Goal: Transaction & Acquisition: Obtain resource

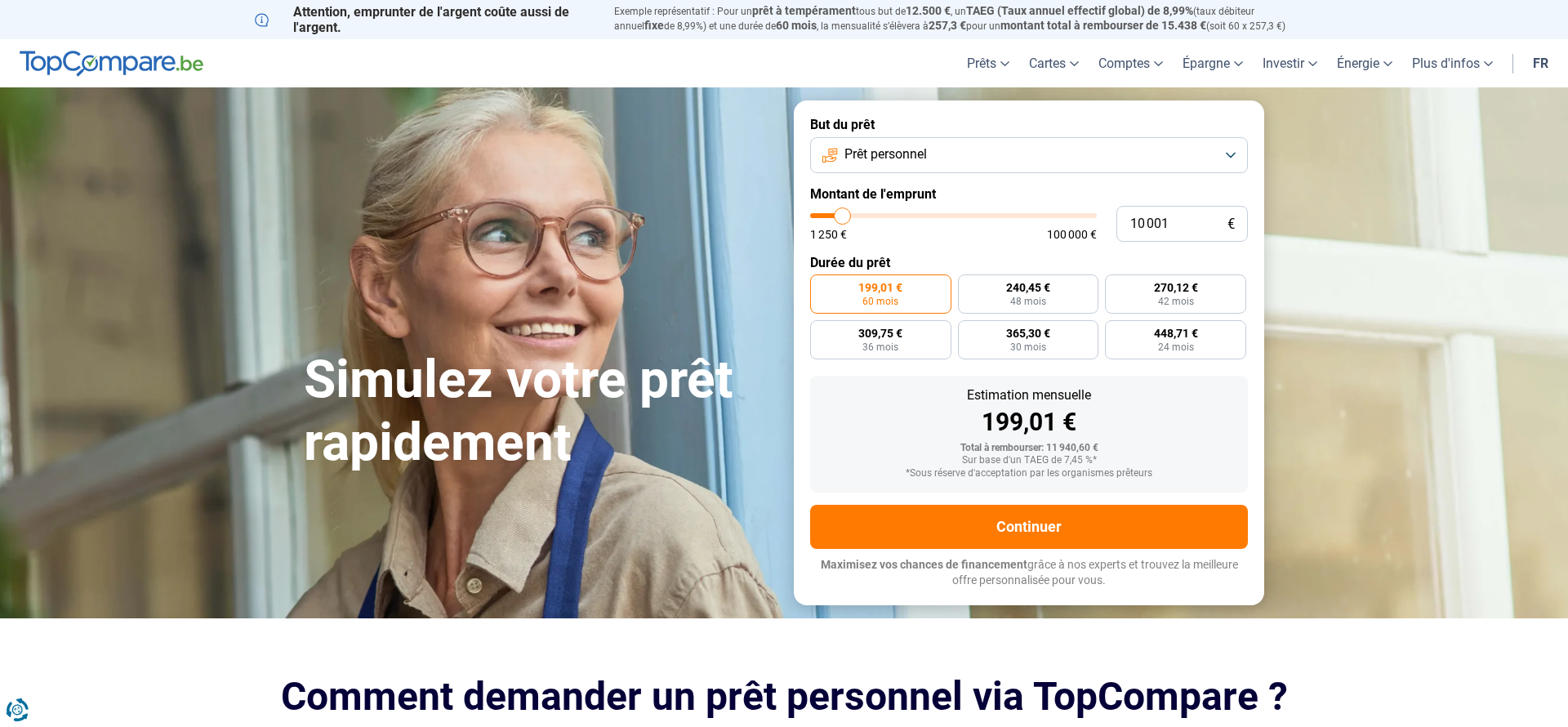
click at [1228, 154] on button "Prêt personnel" at bounding box center [1029, 154] width 438 height 36
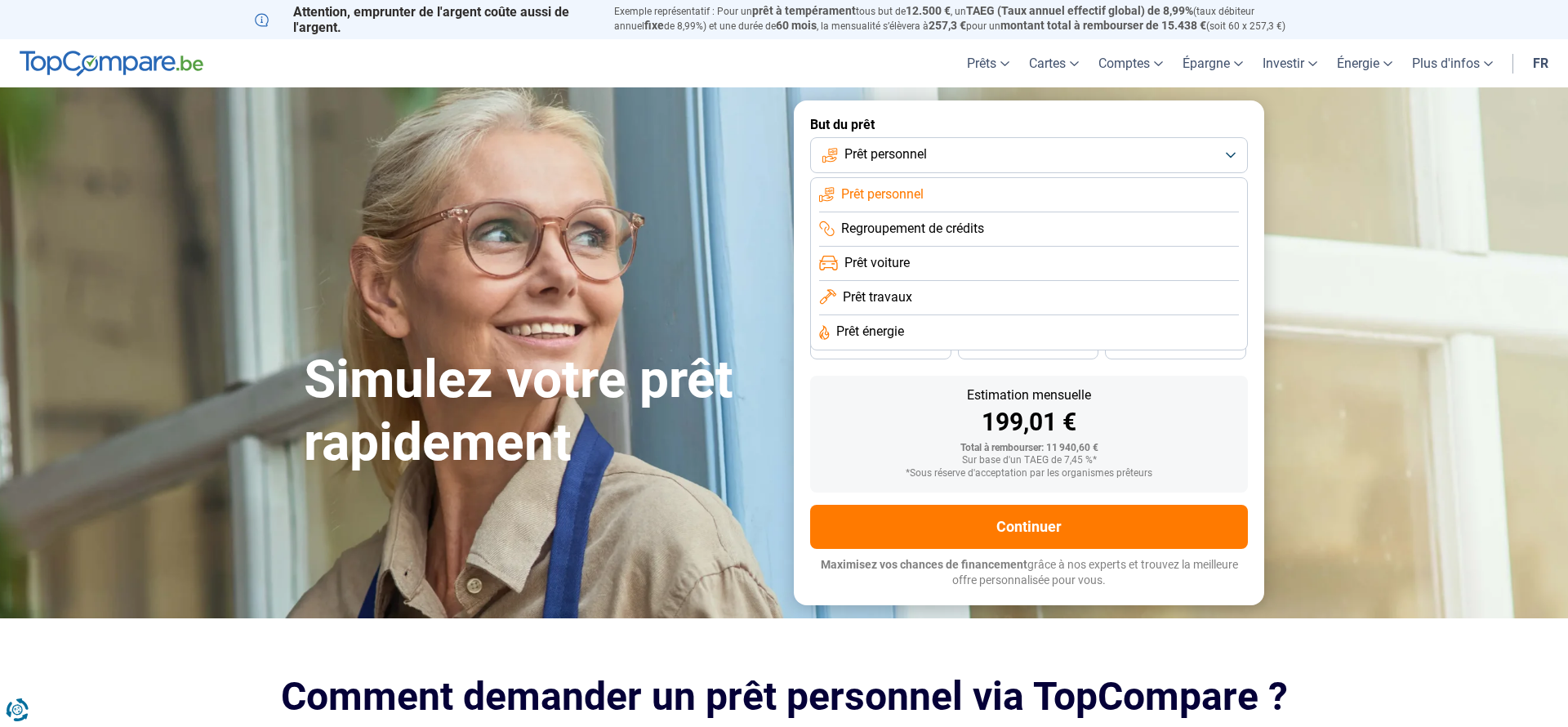
click at [1228, 154] on button "Prêt personnel" at bounding box center [1029, 154] width 438 height 36
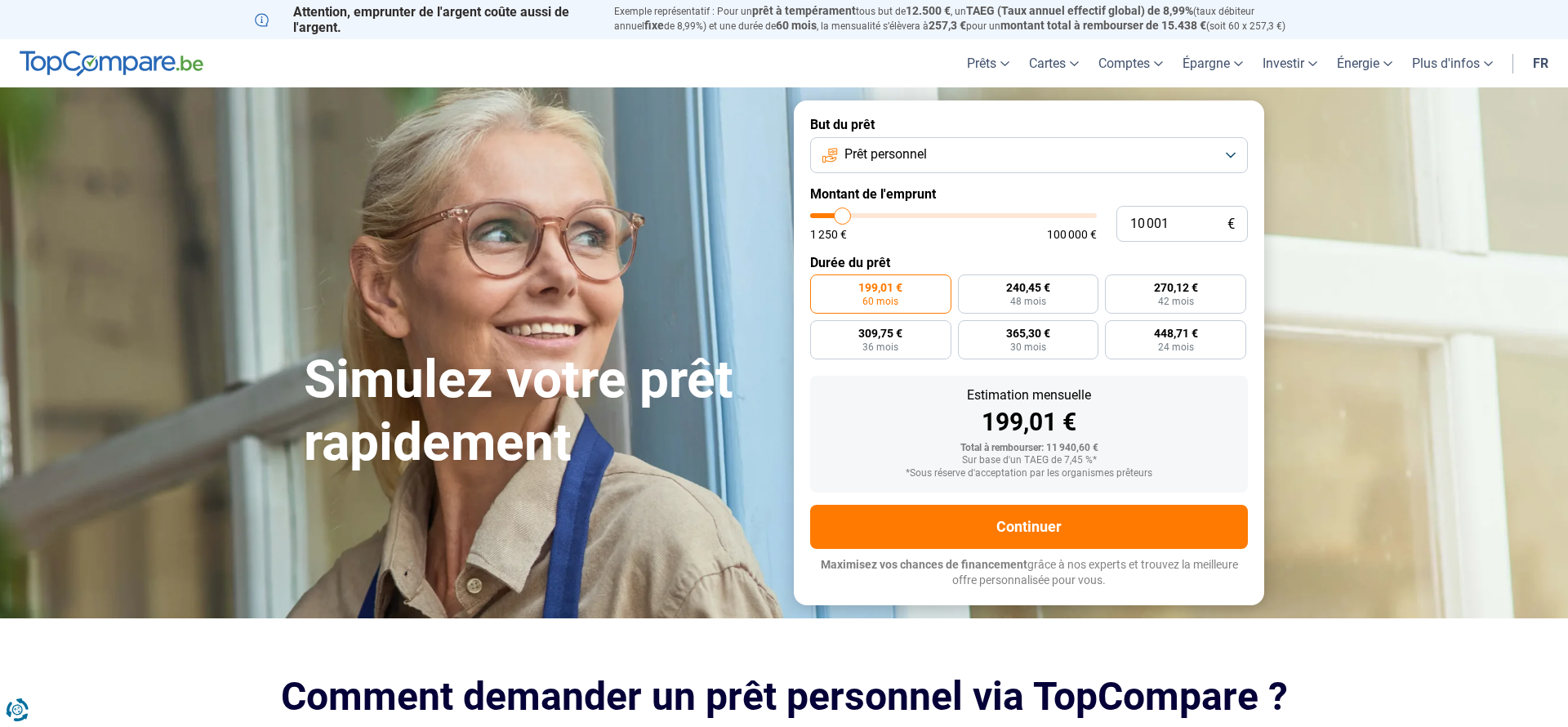
click at [1228, 154] on button "Prêt personnel" at bounding box center [1029, 154] width 438 height 36
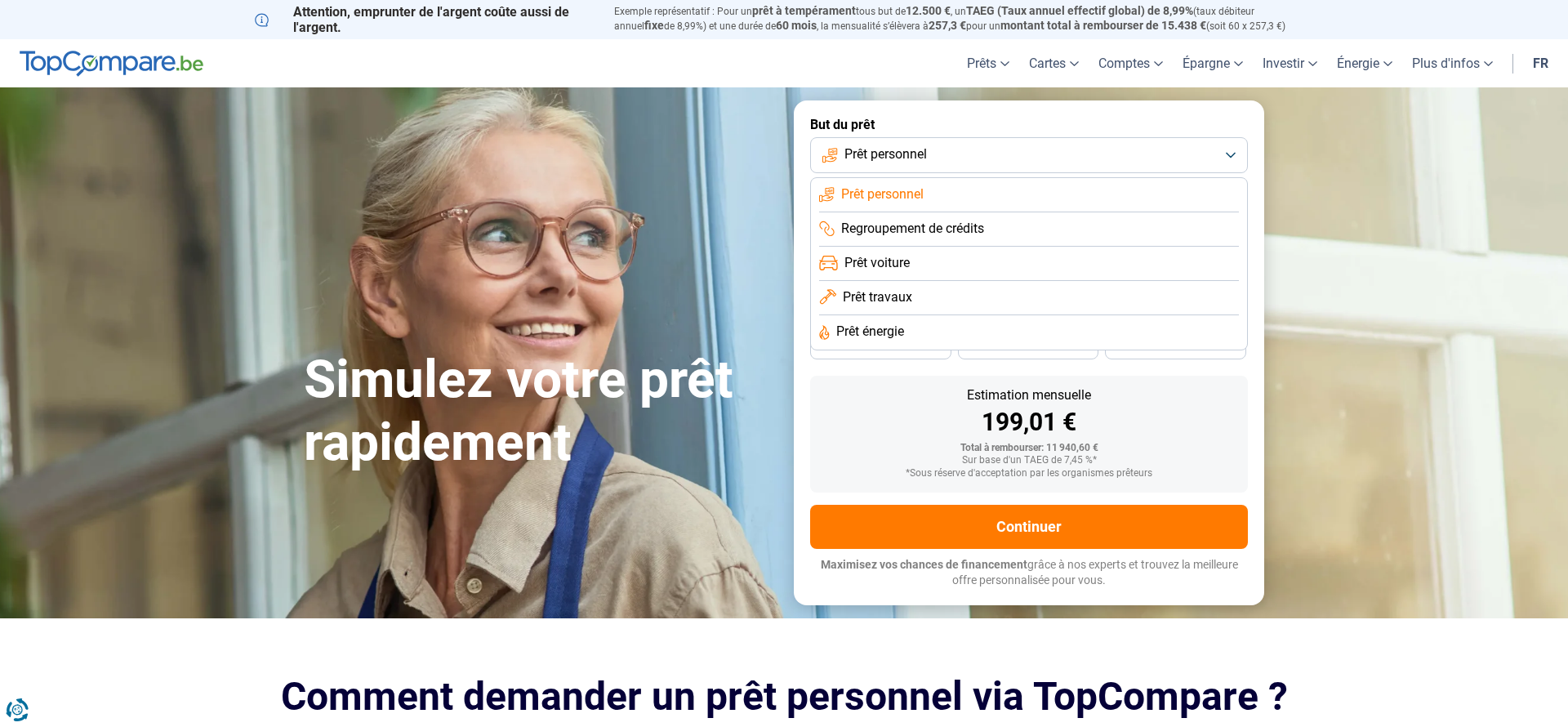
click at [850, 295] on span "Prêt travaux" at bounding box center [877, 297] width 69 height 18
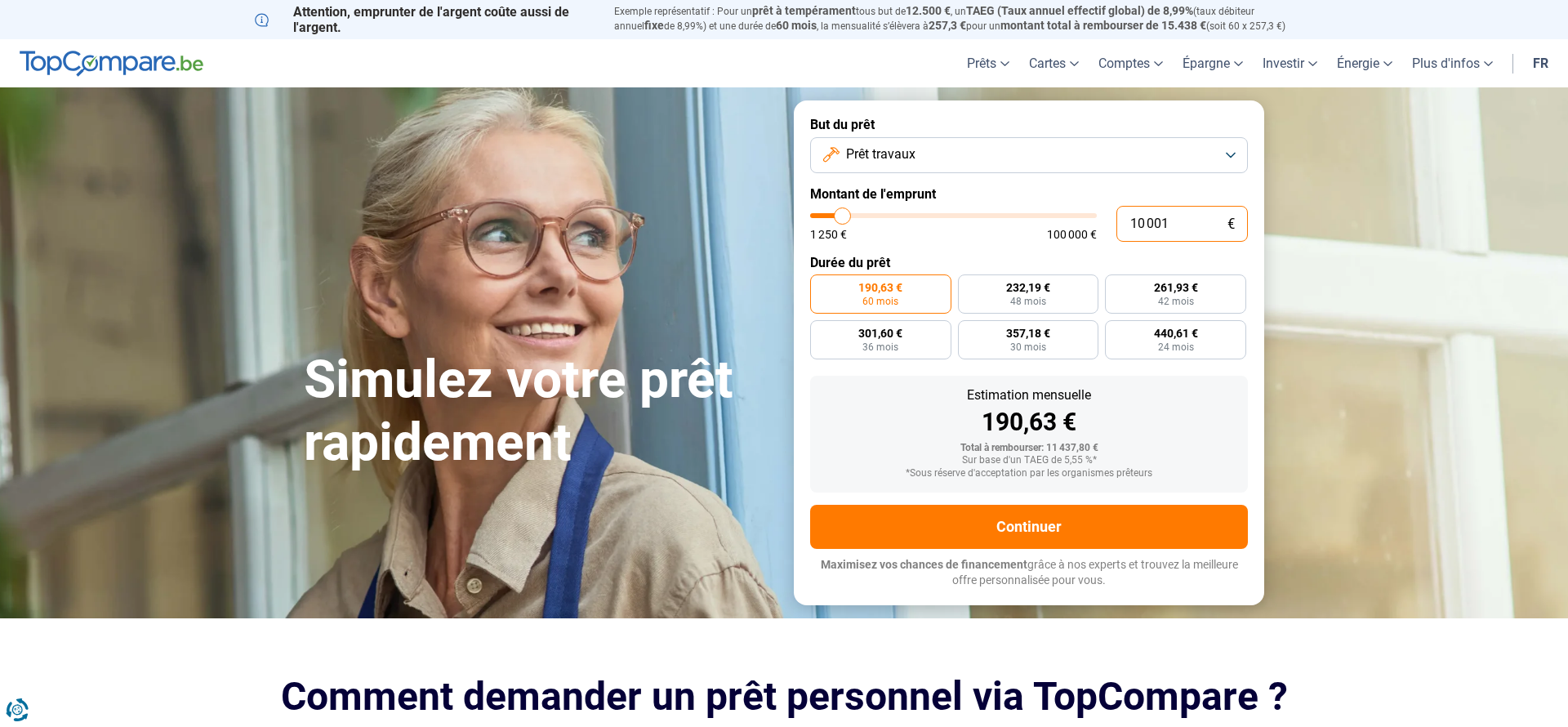
drag, startPoint x: 1178, startPoint y: 226, endPoint x: 1066, endPoint y: 225, distance: 112.0
click at [1066, 225] on div "10 001 € 1 250 € 100 000 €" at bounding box center [1029, 224] width 438 height 36
type input "5"
type input "1250"
type input "56"
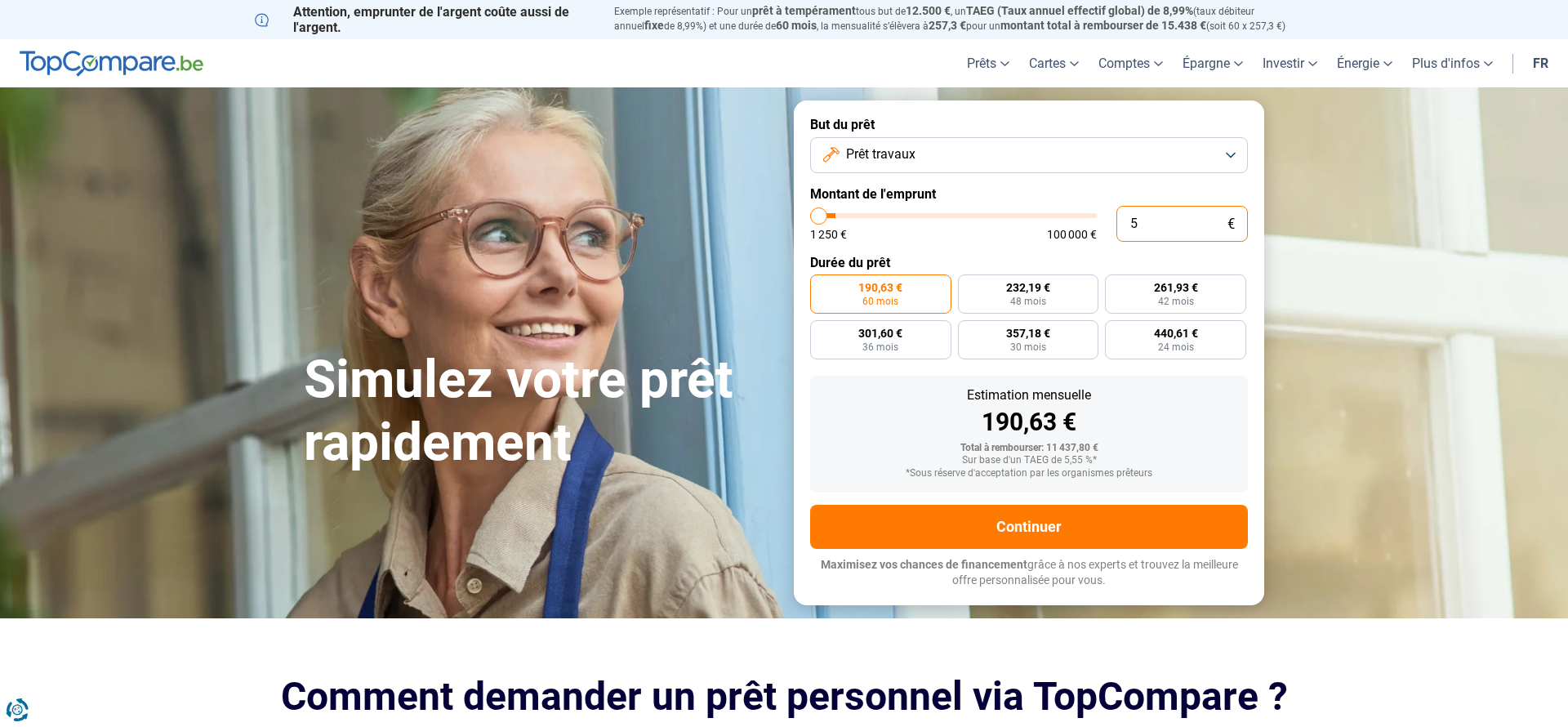
type input "1250"
type input "560"
type input "1250"
type input "5 600"
type input "5500"
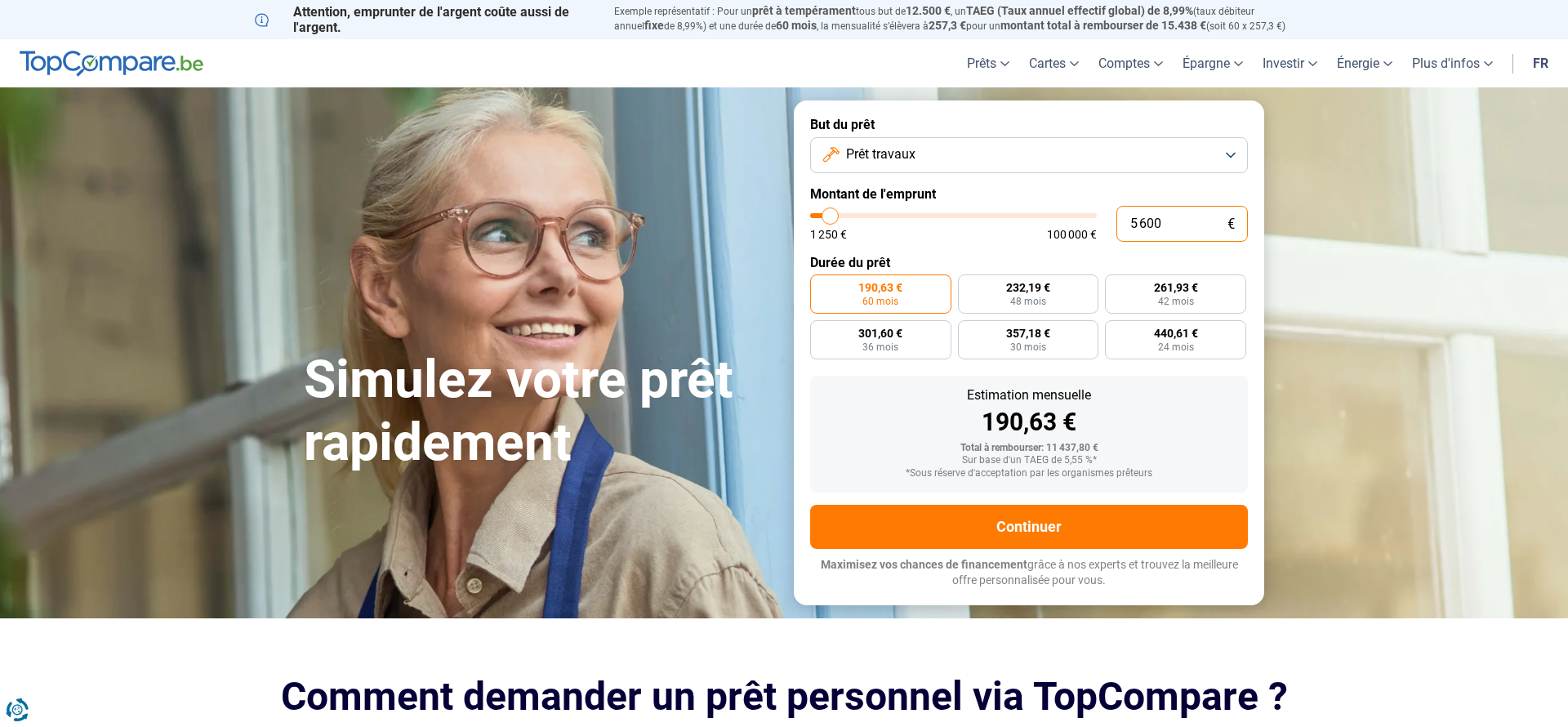
radio input "true"
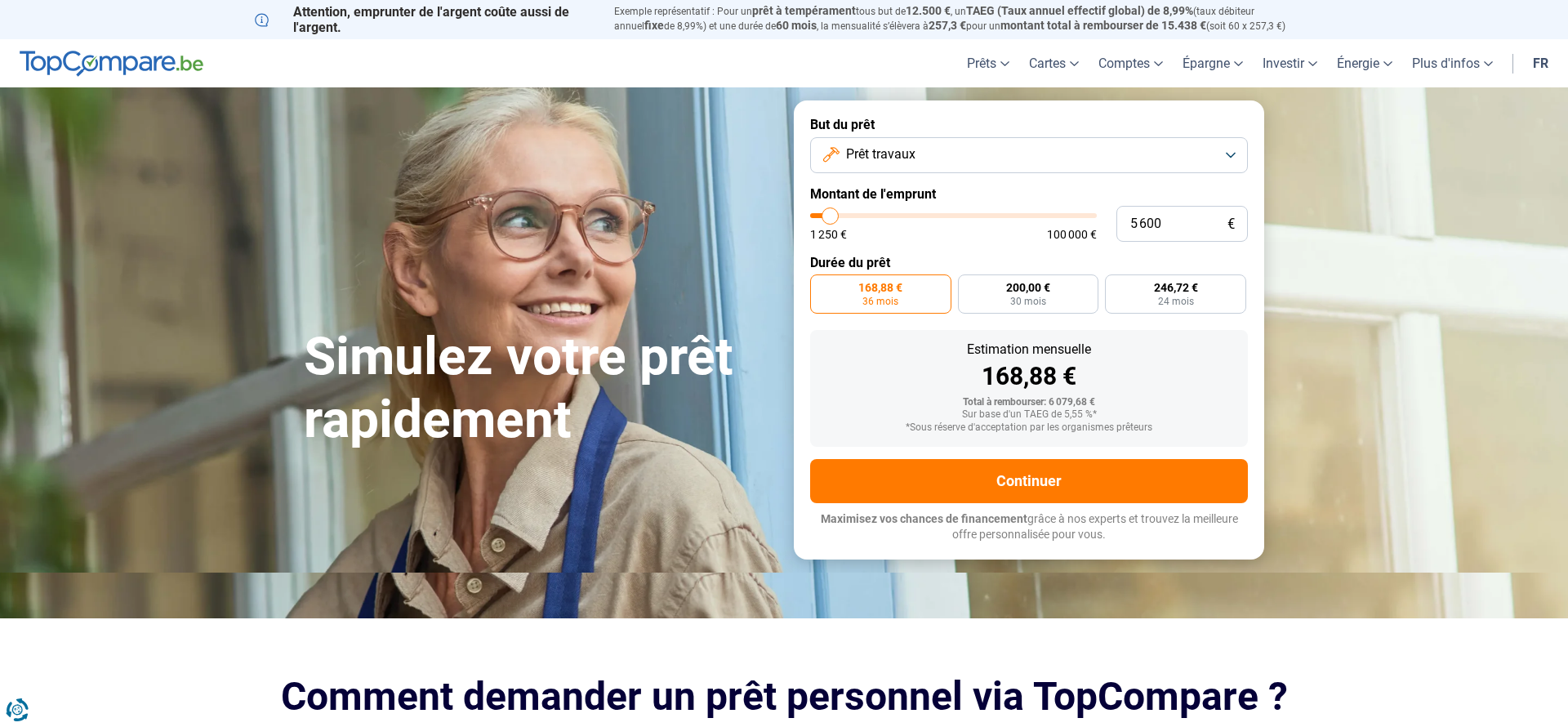
click at [986, 255] on label "Durée du prêt" at bounding box center [1029, 262] width 438 height 16
click at [1162, 291] on span "246,72 €" at bounding box center [1176, 288] width 44 height 12
click at [1116, 285] on input "246,72 € 24 mois" at bounding box center [1110, 280] width 11 height 11
radio input "true"
click at [1087, 157] on button "Prêt travaux" at bounding box center [1029, 154] width 438 height 36
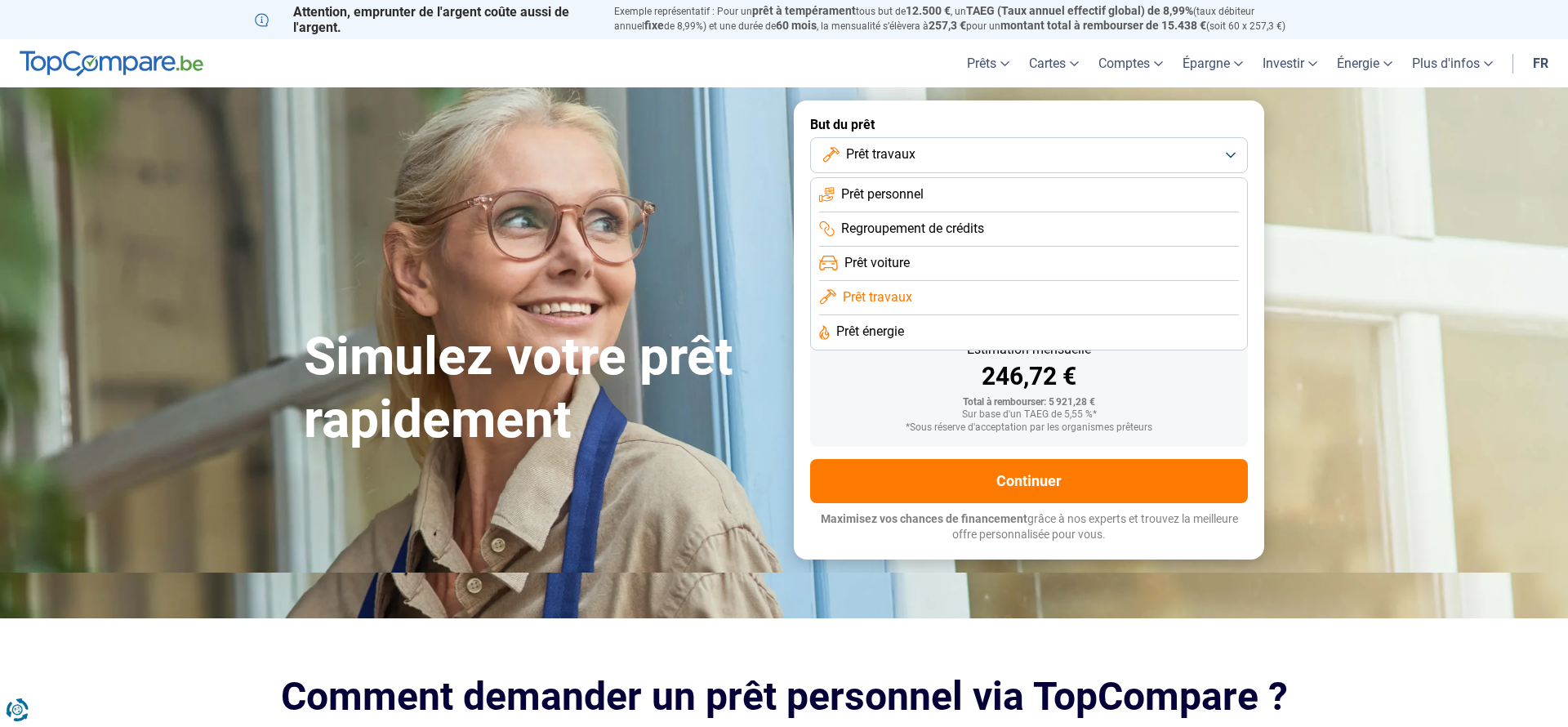
click at [1321, 235] on section "Simulez votre prêt rapidement Simulez votre prêt rapidement But du prêt Prêt tr…" at bounding box center [784, 330] width 1568 height 484
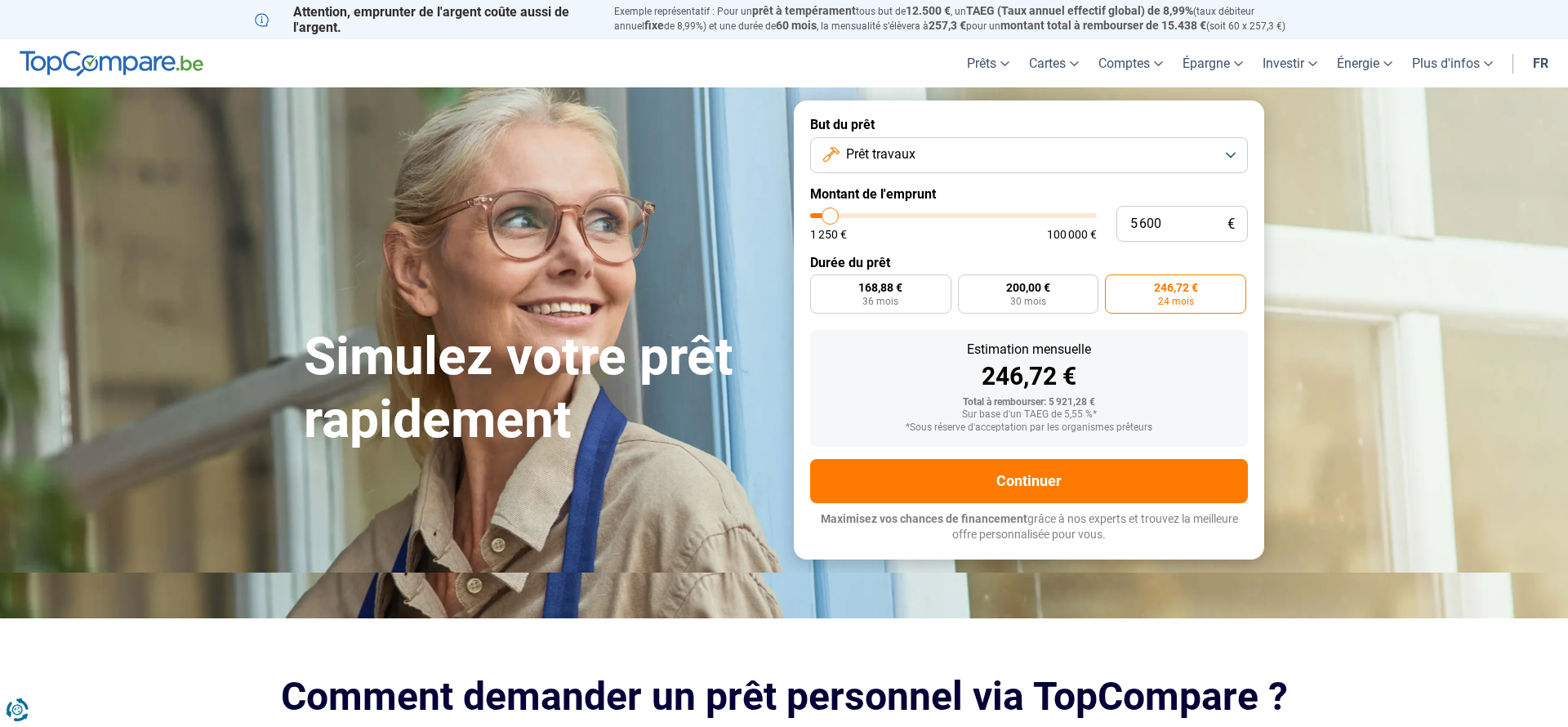
click at [1105, 157] on button "Prêt travaux" at bounding box center [1029, 154] width 438 height 36
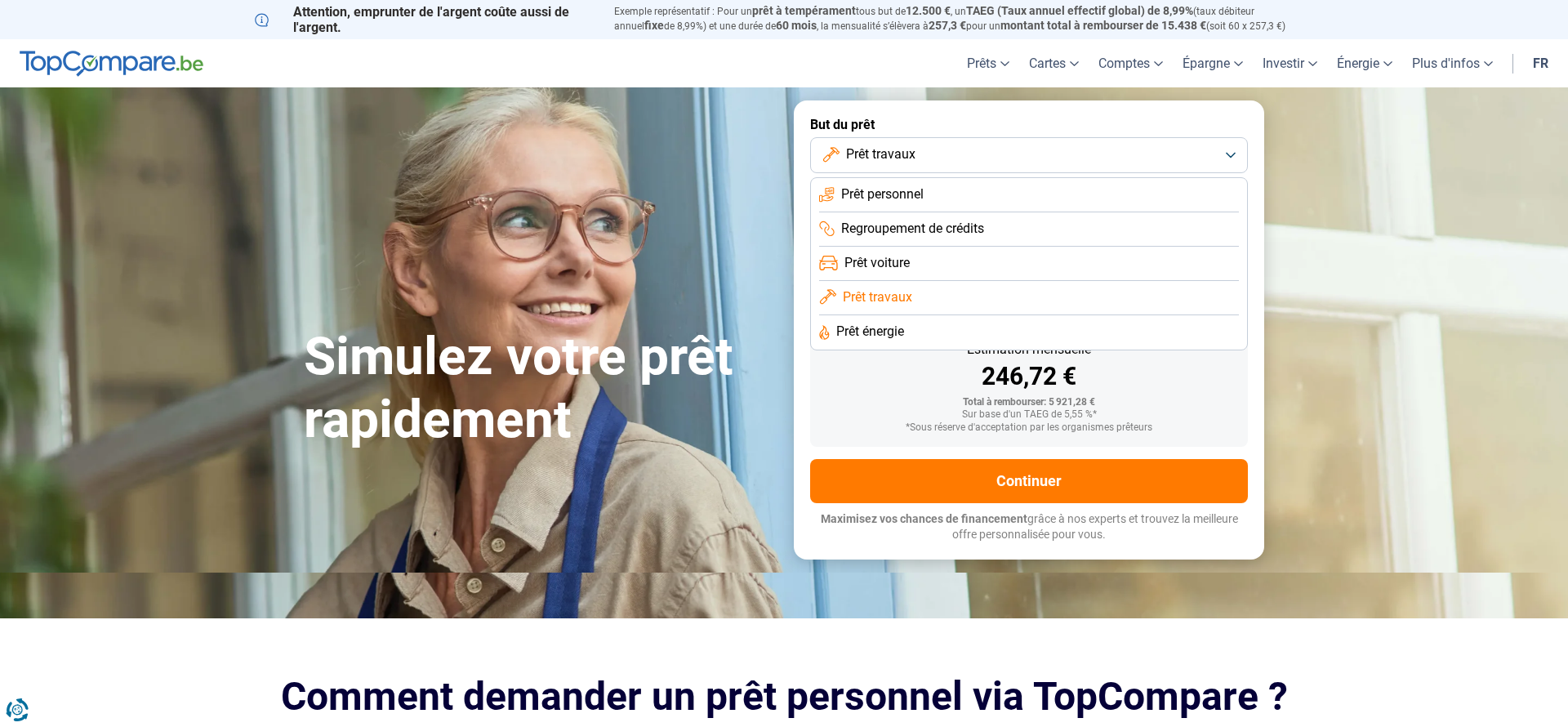
click at [908, 195] on span "Prêt personnel" at bounding box center [882, 194] width 83 height 18
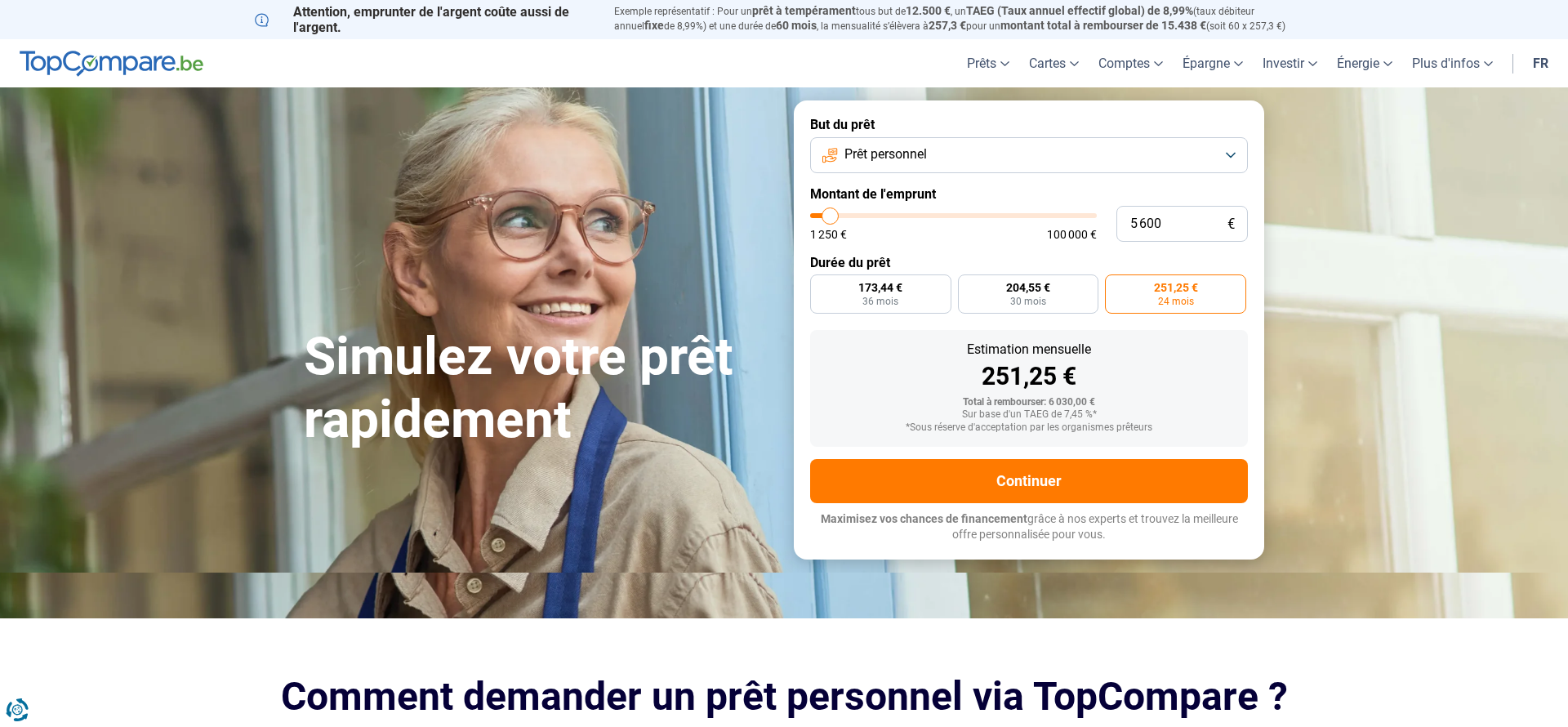
click at [1013, 250] on form "But du prêt Prêt personnel Montant de l'emprunt 5 600 € 1 250 € 100 000 € Durée…" at bounding box center [1029, 329] width 471 height 458
click at [1015, 290] on span "204,55 €" at bounding box center [1028, 288] width 44 height 12
click at [969, 285] on input "204,55 € 30 mois" at bounding box center [963, 280] width 11 height 11
radio input "true"
click at [1164, 288] on span "251,25 €" at bounding box center [1176, 288] width 44 height 12
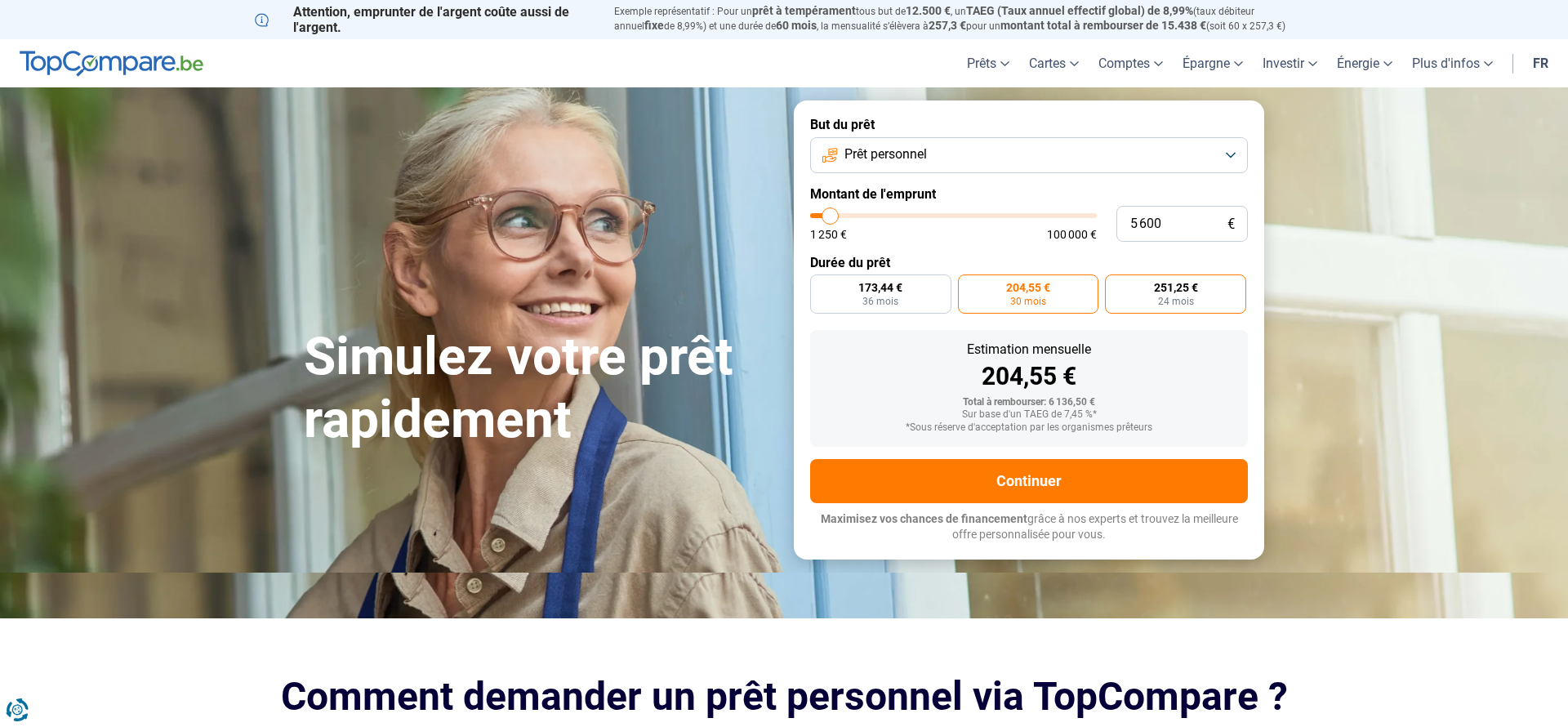
click at [1116, 285] on input "251,25 € 24 mois" at bounding box center [1110, 280] width 11 height 11
radio input "true"
click at [1024, 158] on button "Prêt personnel" at bounding box center [1029, 154] width 438 height 36
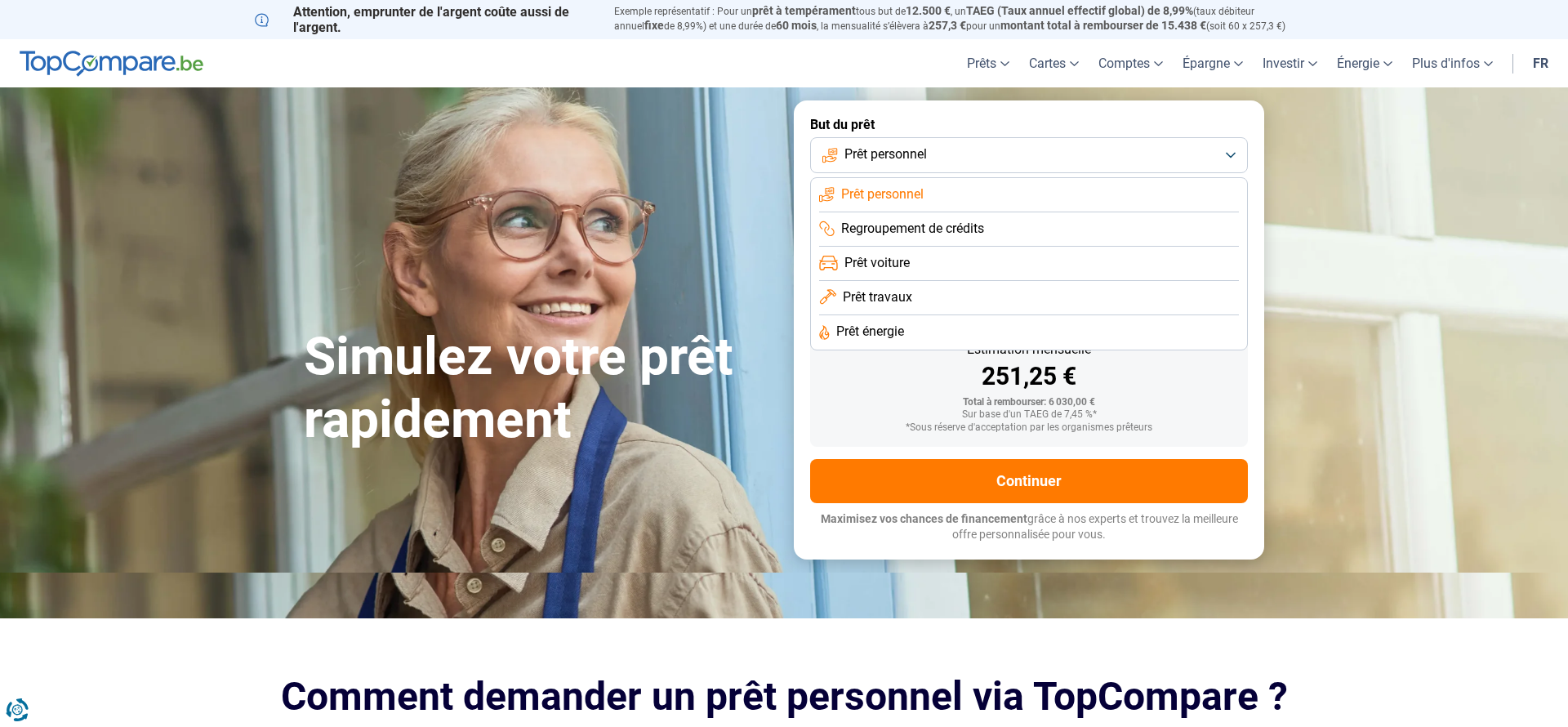
click at [880, 293] on span "Prêt travaux" at bounding box center [877, 297] width 69 height 18
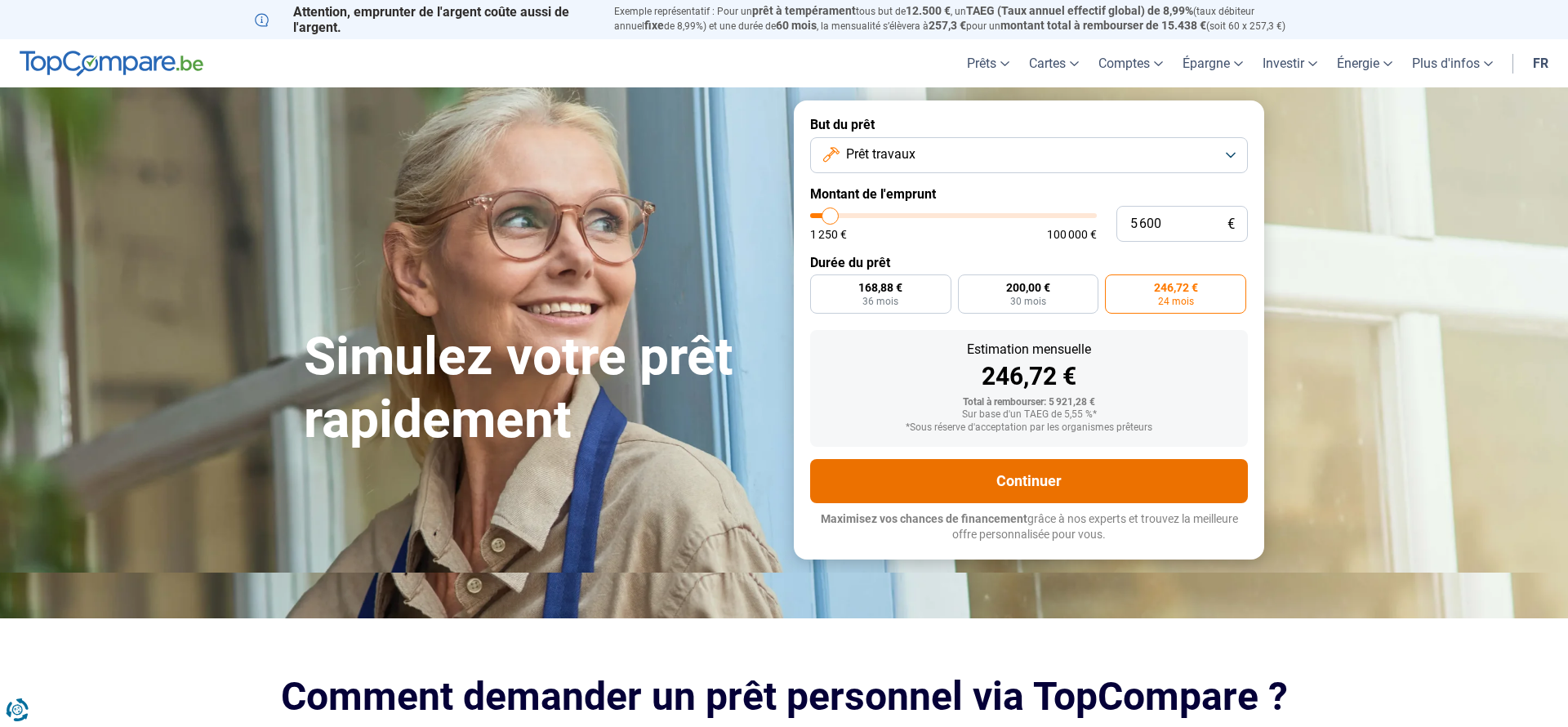
click at [1076, 482] on button "Continuer" at bounding box center [1029, 481] width 438 height 44
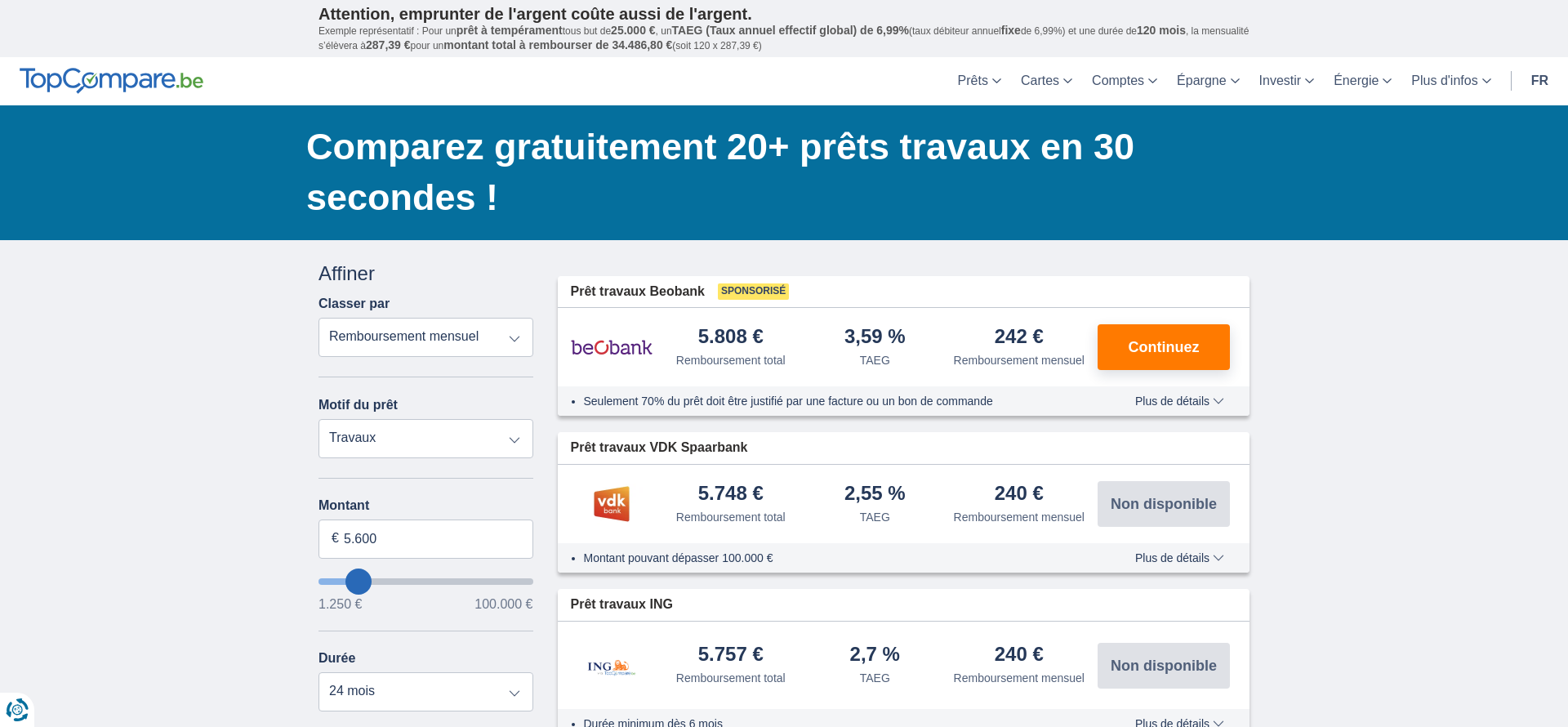
click at [1197, 406] on span "Plus de détails" at bounding box center [1179, 401] width 89 height 12
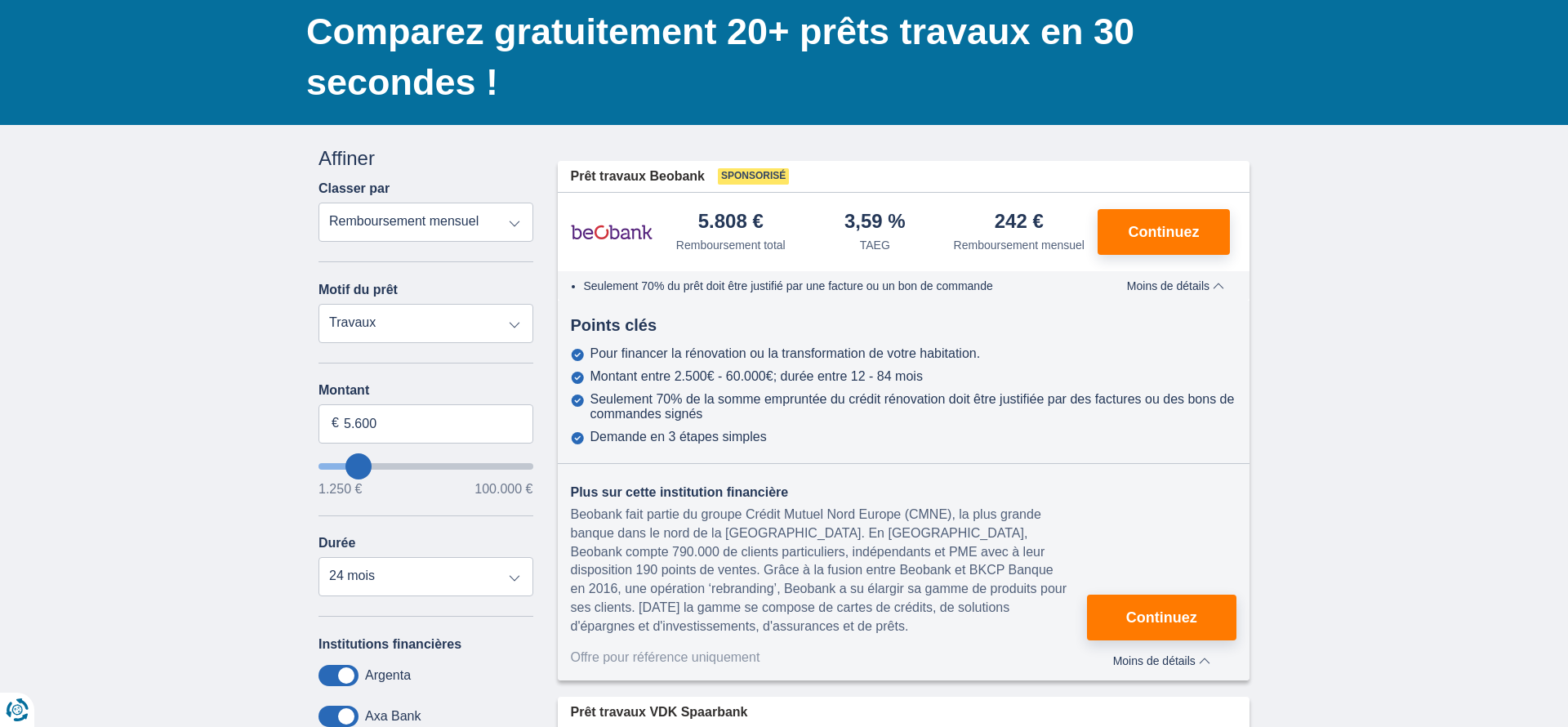
scroll to position [116, 0]
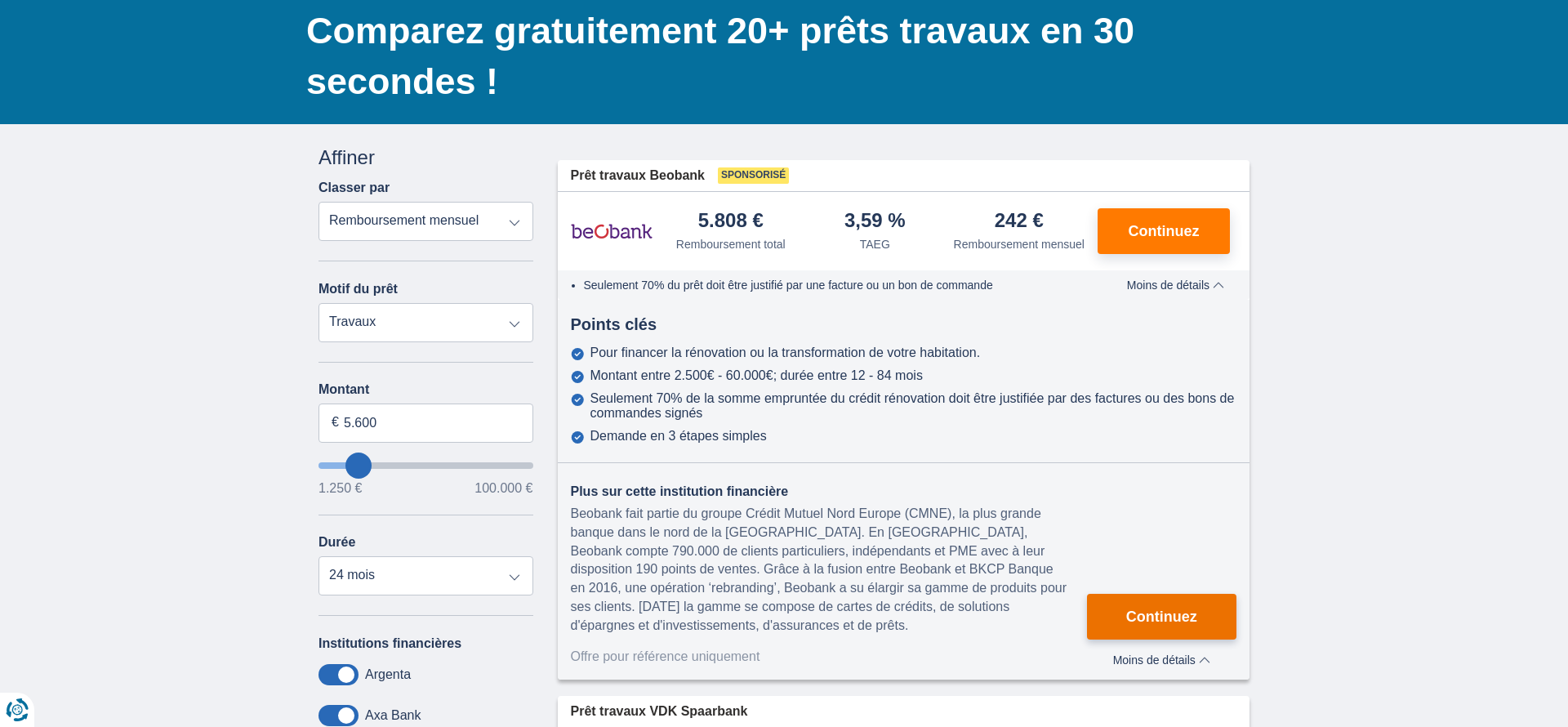
click at [1172, 629] on button "Continuez" at bounding box center [1162, 617] width 149 height 46
